Goal: Transaction & Acquisition: Purchase product/service

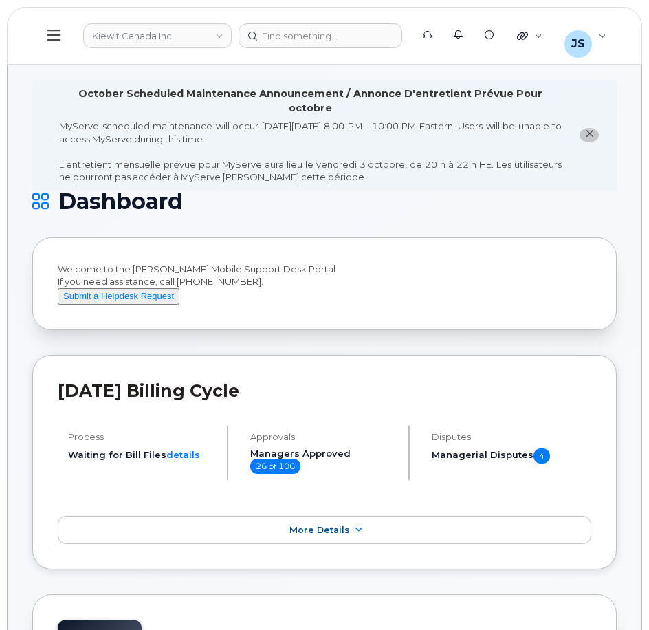
click at [56, 34] on icon at bounding box center [53, 35] width 13 height 15
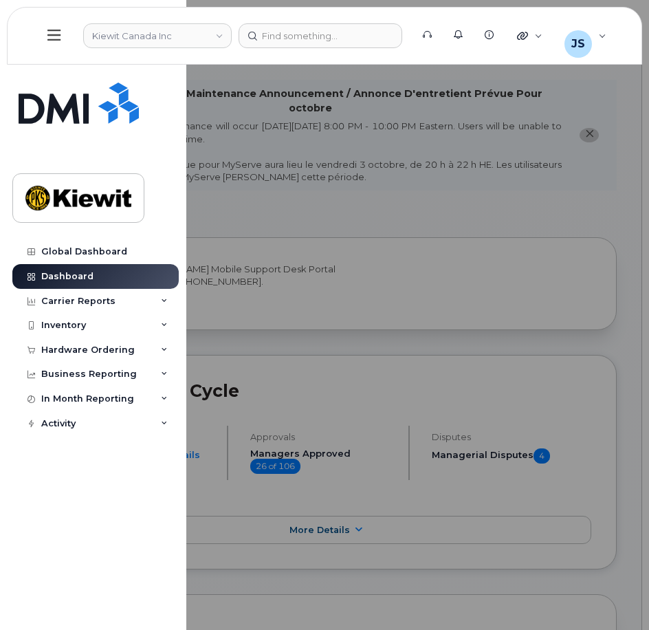
click at [384, 186] on div at bounding box center [324, 315] width 649 height 630
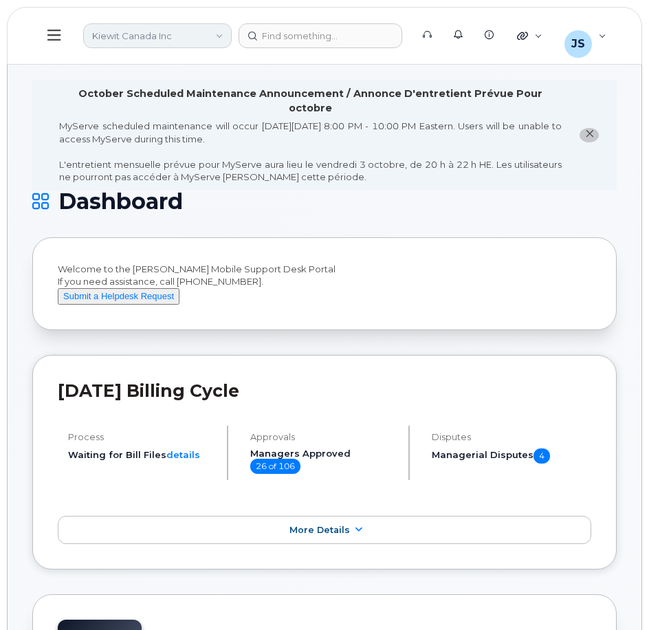
click at [212, 30] on link "Kiewit Canada Inc" at bounding box center [157, 35] width 149 height 25
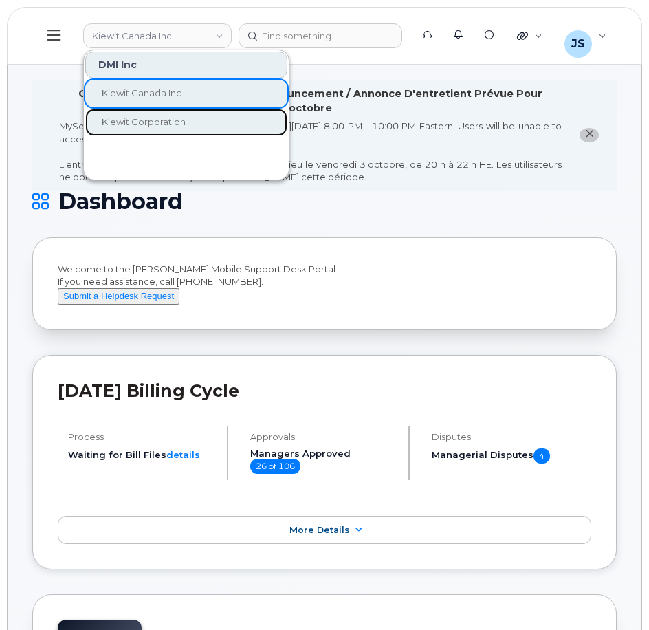
click at [164, 118] on span "Kiewit Corporation" at bounding box center [144, 121] width 84 height 11
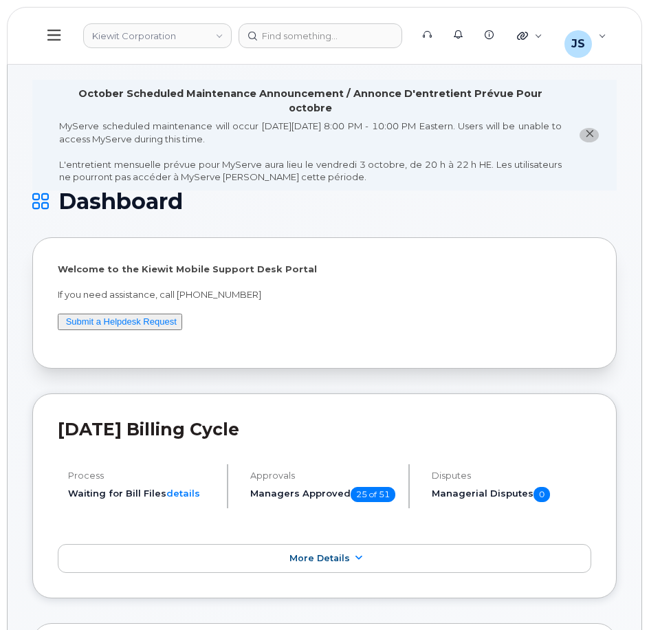
click at [56, 27] on button at bounding box center [54, 36] width 44 height 40
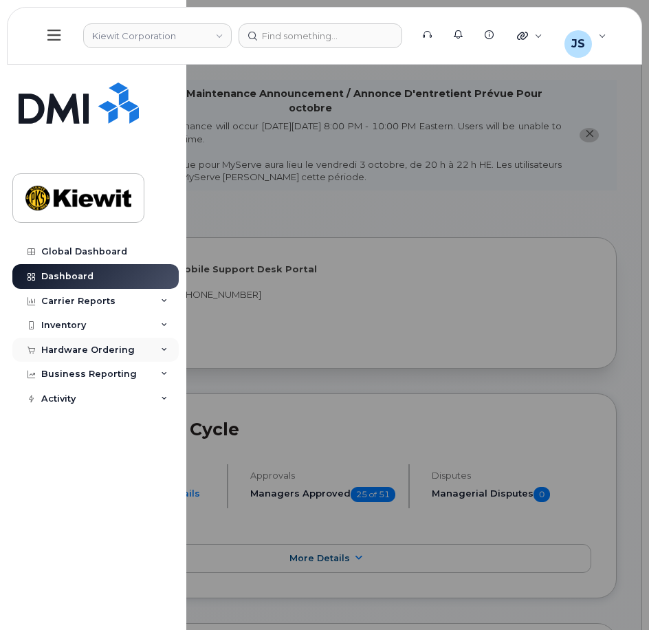
click at [104, 347] on div "Hardware Ordering" at bounding box center [88, 350] width 94 height 11
click at [64, 326] on div "Inventory" at bounding box center [63, 325] width 45 height 11
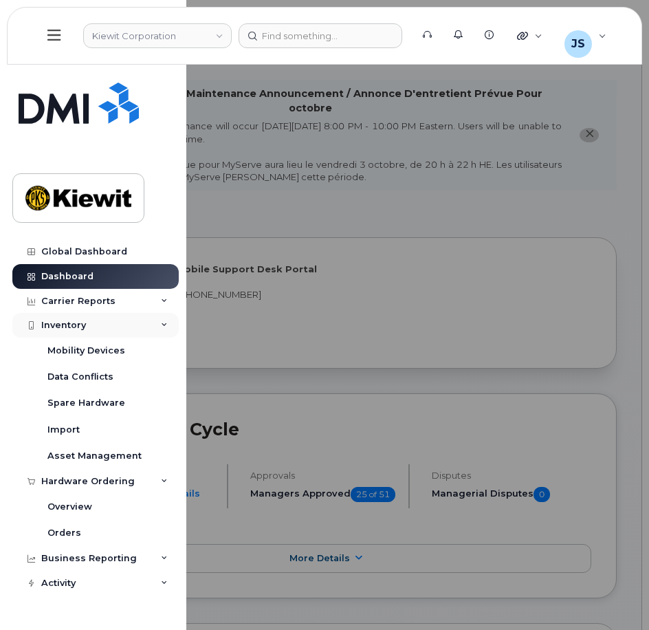
click at [64, 326] on div "Inventory" at bounding box center [63, 325] width 45 height 11
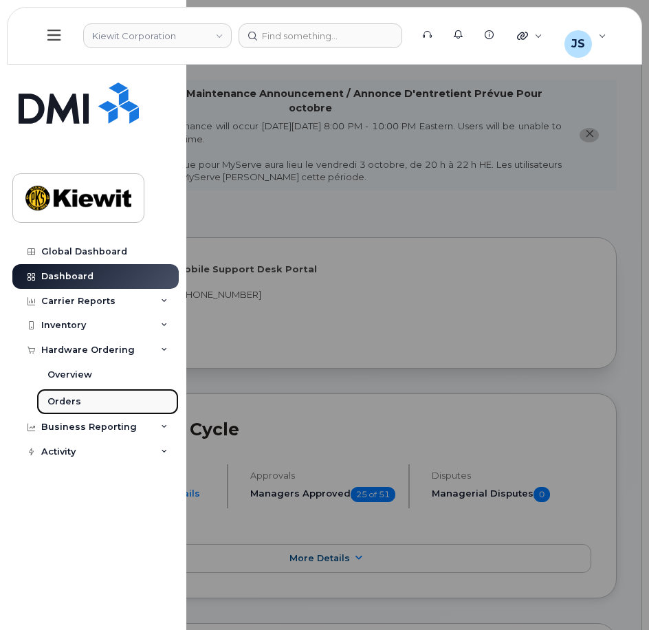
click at [63, 398] on div "Orders" at bounding box center [64, 401] width 34 height 12
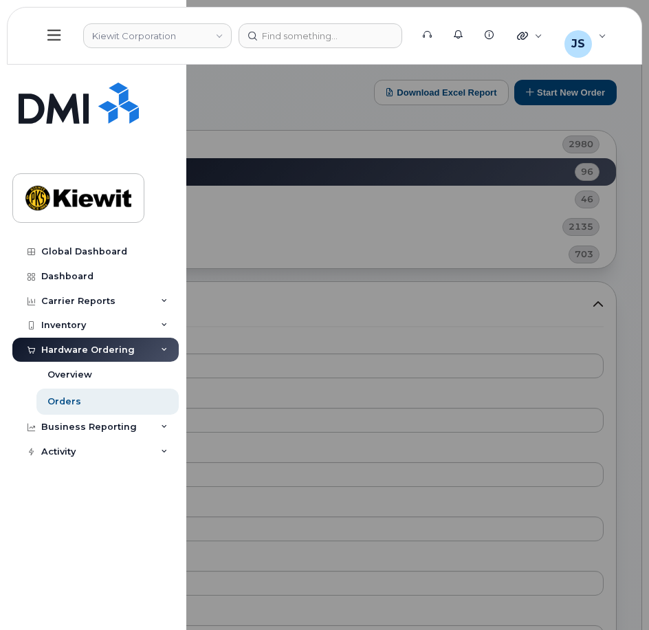
click at [307, 106] on div at bounding box center [324, 315] width 649 height 630
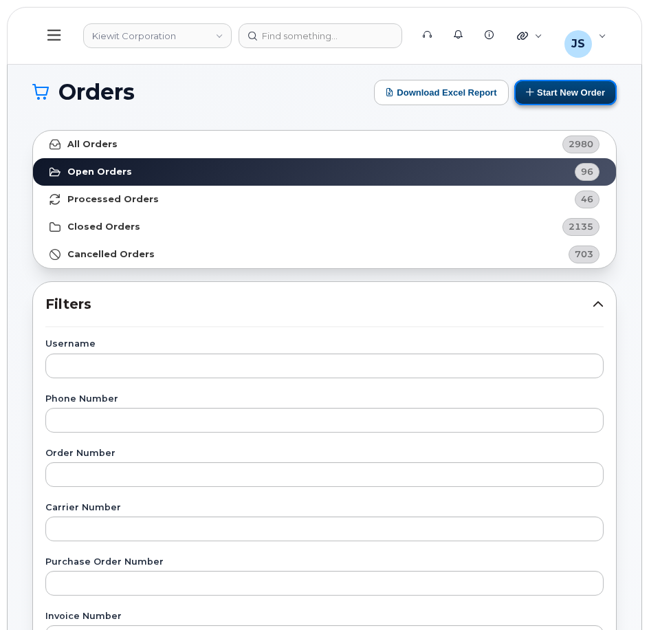
click at [571, 92] on button "Start New Order" at bounding box center [565, 92] width 102 height 25
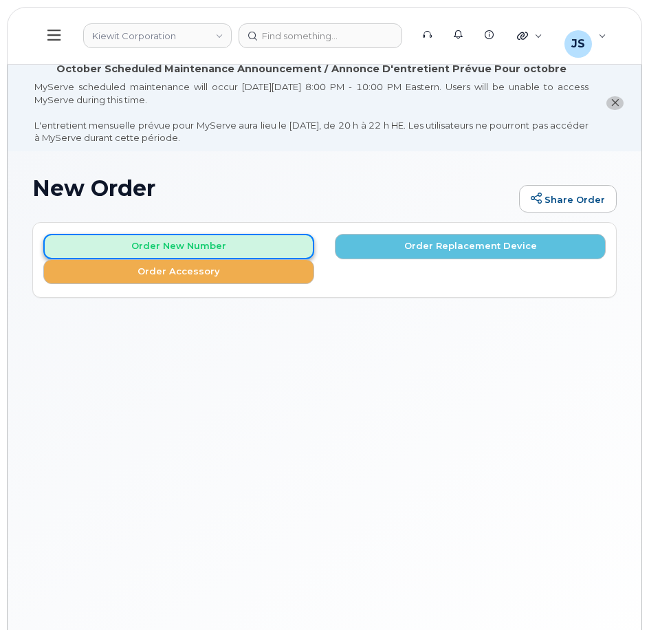
click at [208, 236] on button "Order New Number" at bounding box center [178, 246] width 271 height 25
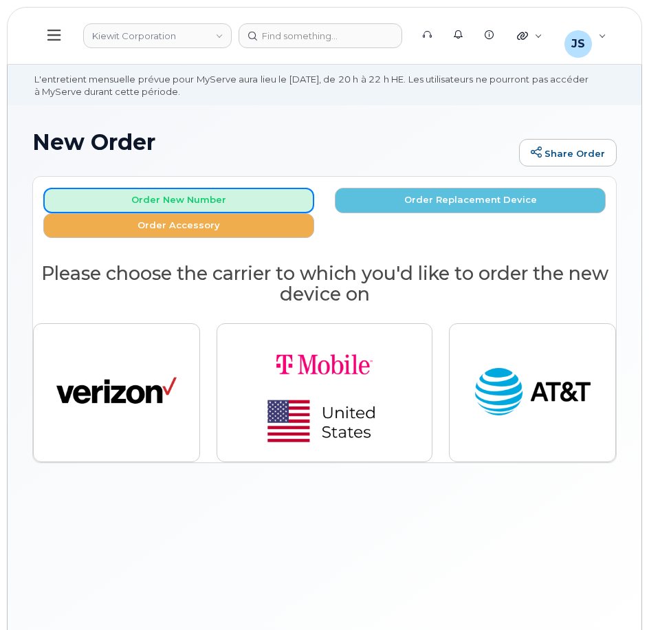
scroll to position [103, 0]
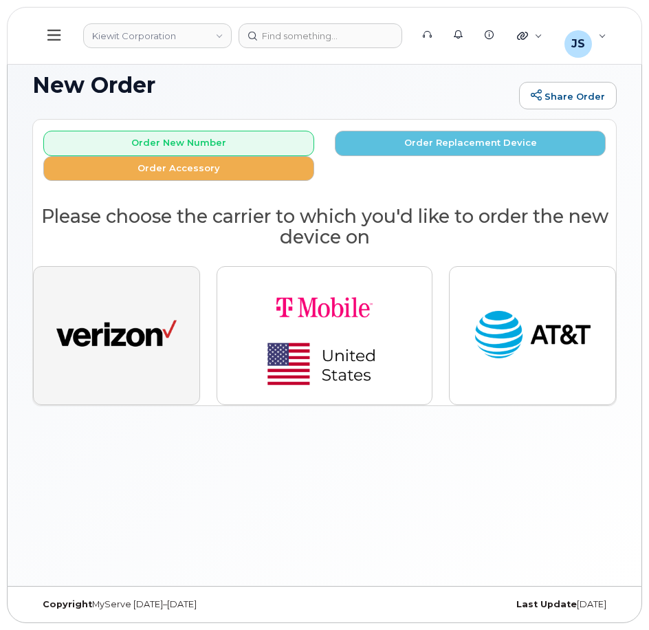
click at [125, 308] on img "button" at bounding box center [116, 336] width 120 height 62
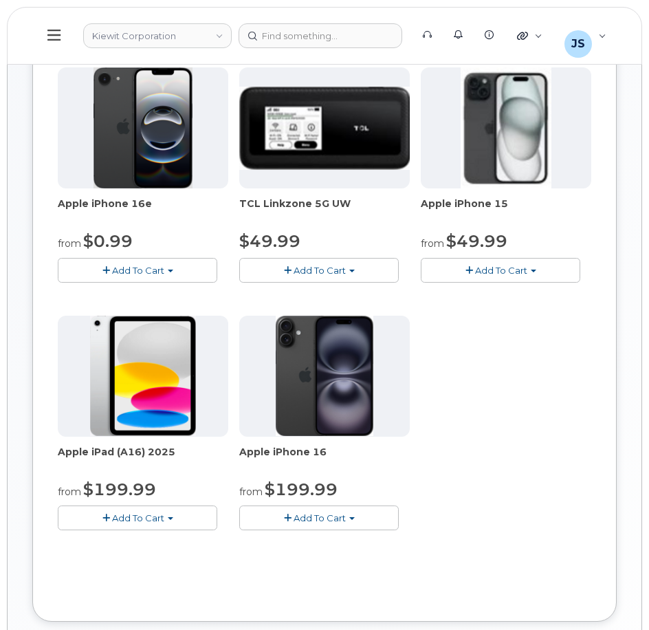
scroll to position [241, 0]
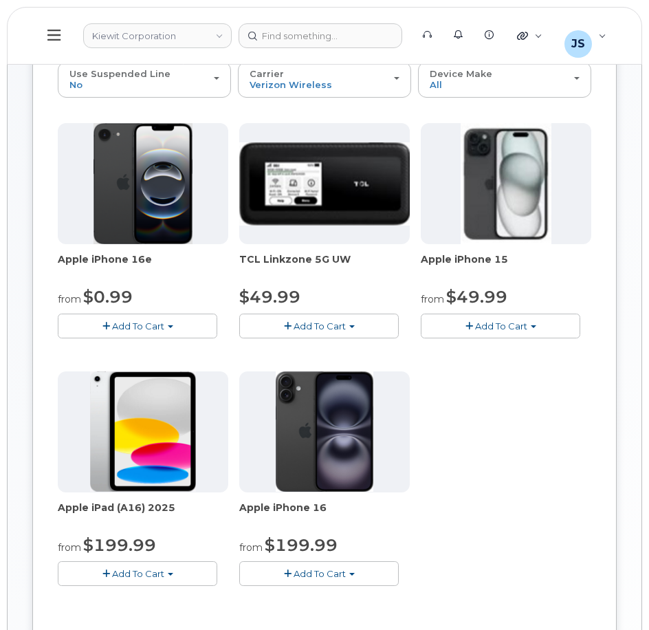
click at [123, 329] on span "Add To Cart" at bounding box center [138, 325] width 52 height 11
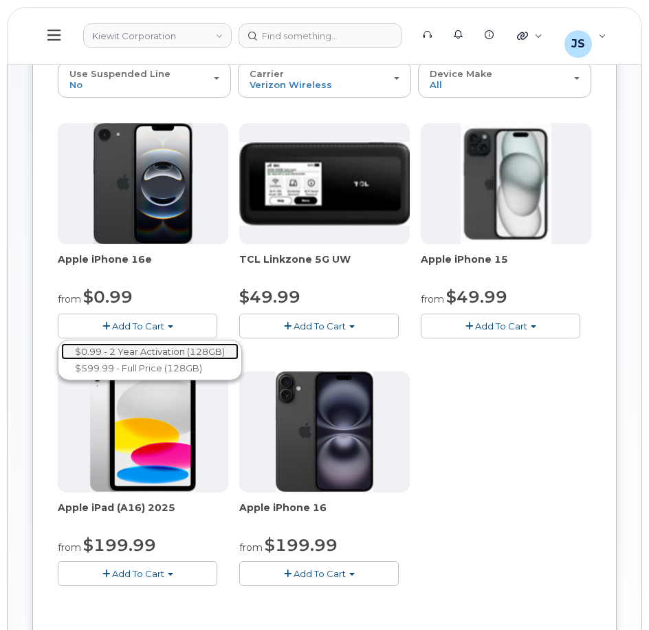
click at [126, 346] on link "$0.99 - 2 Year Activation (128GB)" at bounding box center [149, 351] width 177 height 17
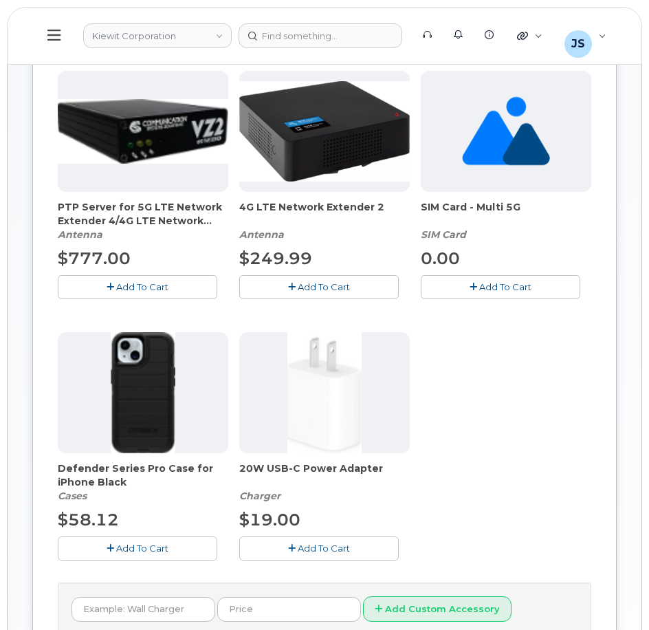
scroll to position [360, 0]
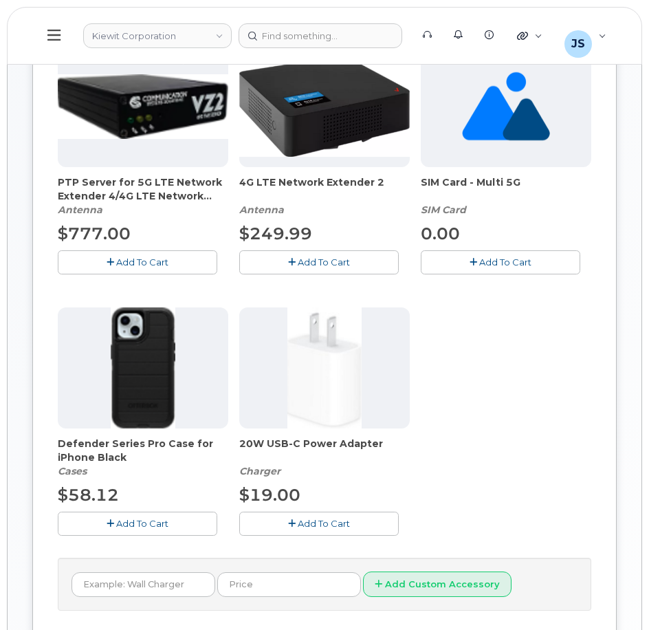
click at [135, 521] on span "Add To Cart" at bounding box center [142, 523] width 52 height 11
click at [303, 521] on span "Add To Cart" at bounding box center [324, 523] width 52 height 11
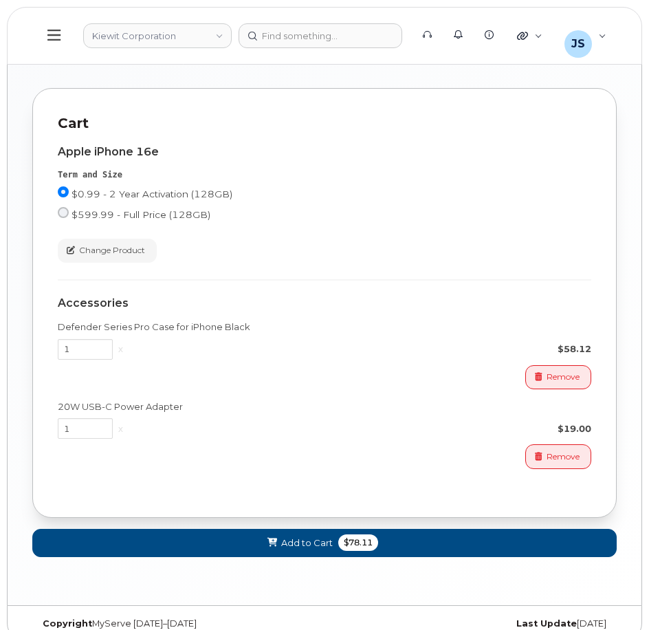
scroll to position [972, 0]
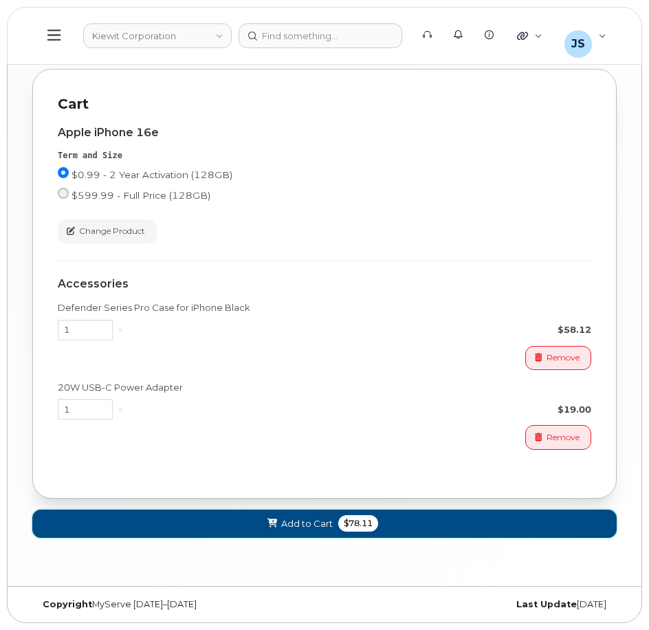
click at [402, 527] on button "Add to Cart $78.11" at bounding box center [324, 524] width 585 height 28
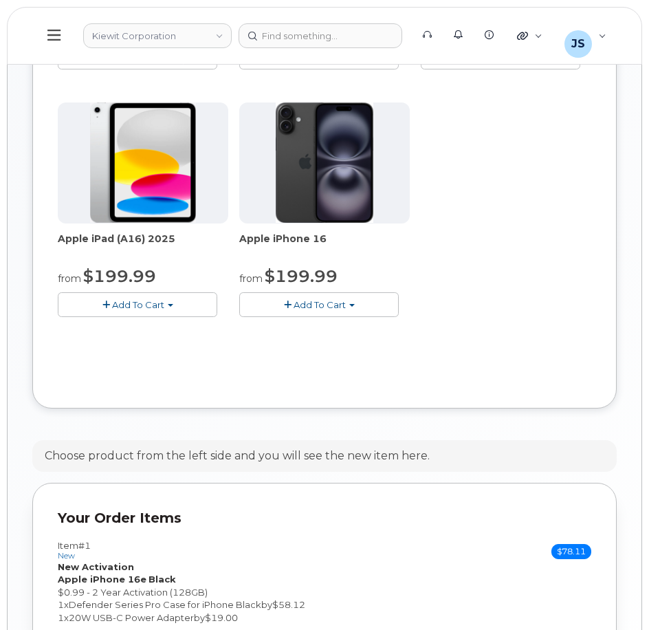
scroll to position [697, 0]
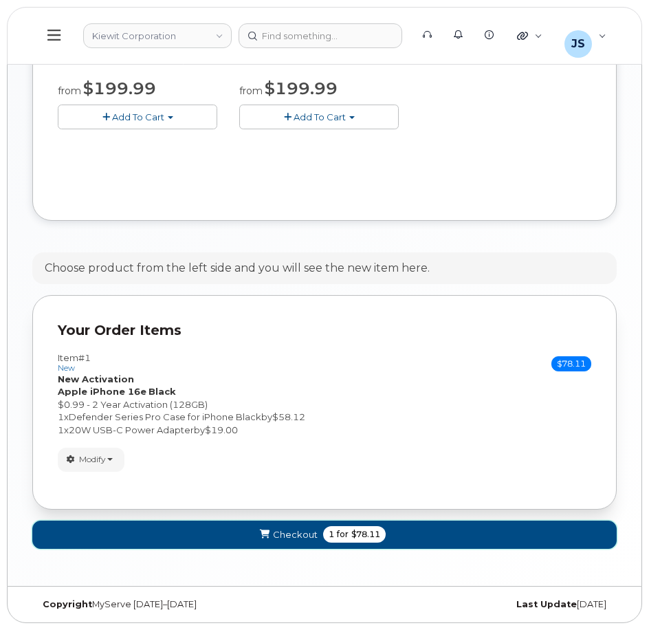
click at [316, 537] on span "Checkout" at bounding box center [295, 534] width 45 height 13
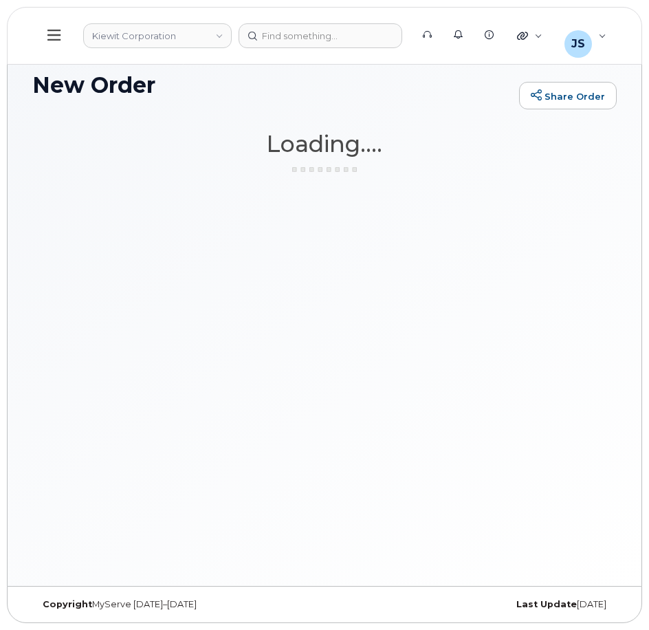
scroll to position [103, 0]
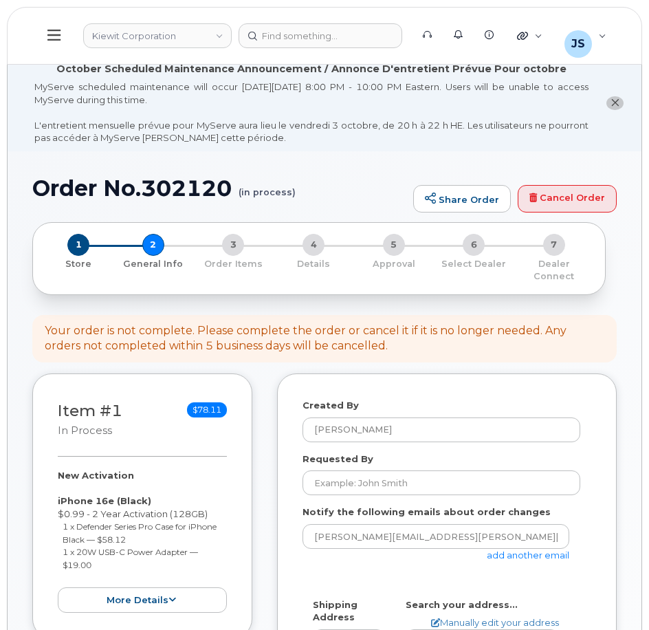
select select
